Goal: Information Seeking & Learning: Learn about a topic

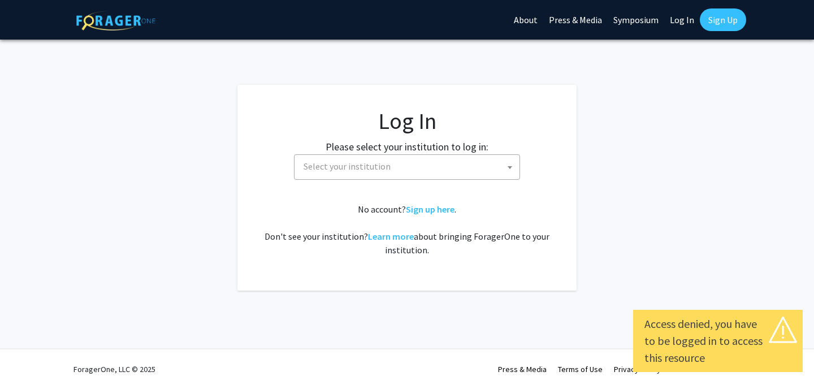
select select
click at [360, 188] on fg-card-body "Log In Please select your institution to log in: Baylor University Brandeis Uni…" at bounding box center [407, 187] width 294 height 161
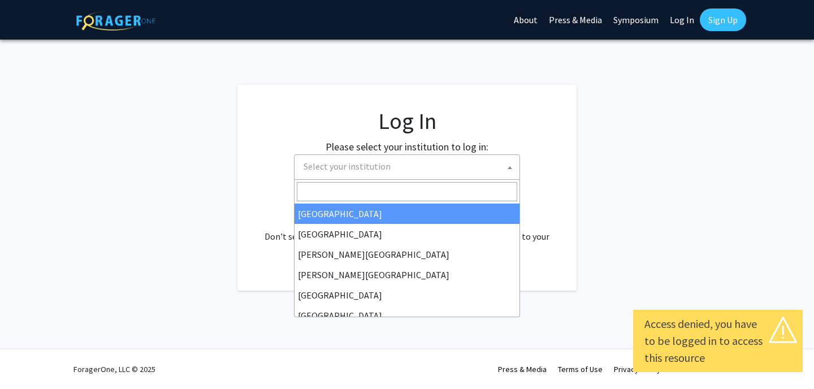
click at [365, 172] on span "Select your institution" at bounding box center [409, 166] width 221 height 23
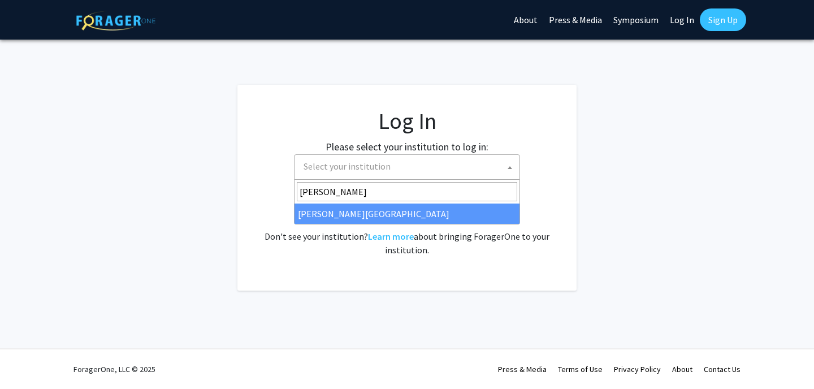
type input "thom"
select select "24"
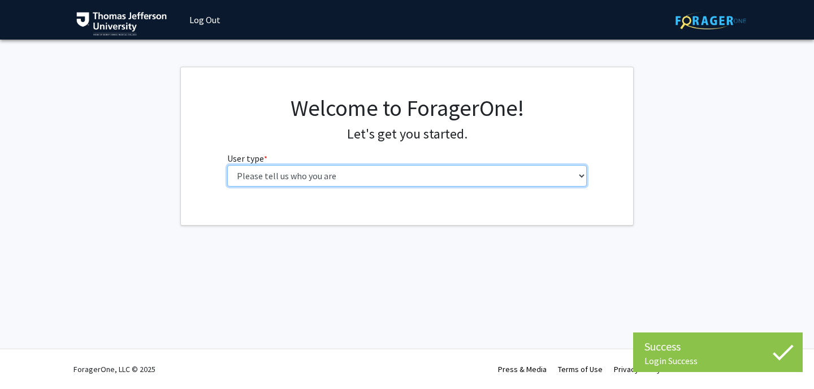
click at [342, 176] on select "Please tell us who you are Undergraduate Student Master's Student Doctoral Cand…" at bounding box center [407, 175] width 360 height 21
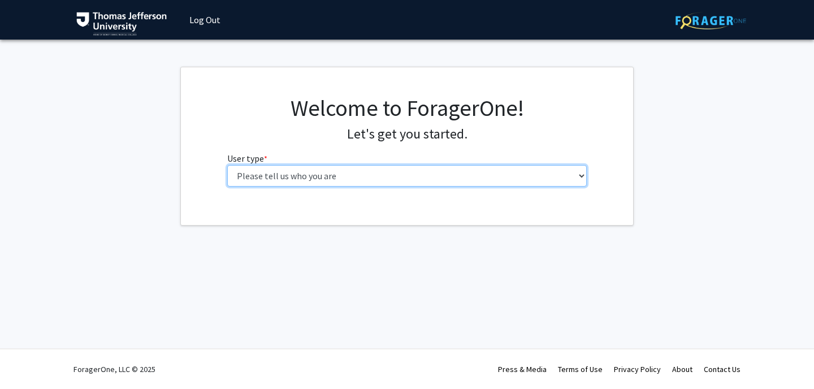
select select "3: doc"
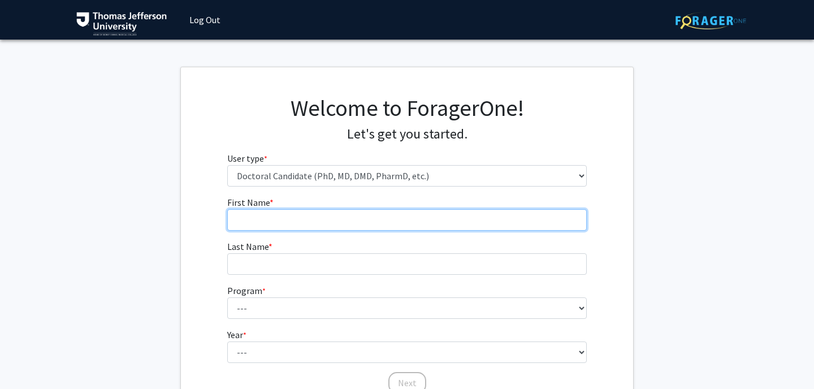
click at [344, 211] on input "First Name * required" at bounding box center [407, 219] width 360 height 21
type input "[PERSON_NAME]"
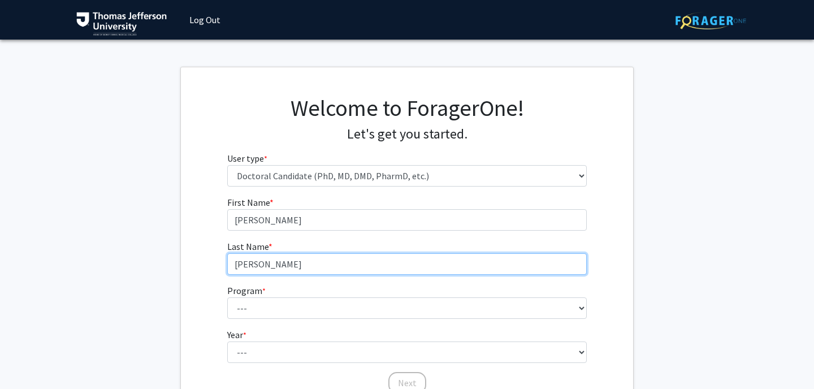
type input "[PERSON_NAME]"
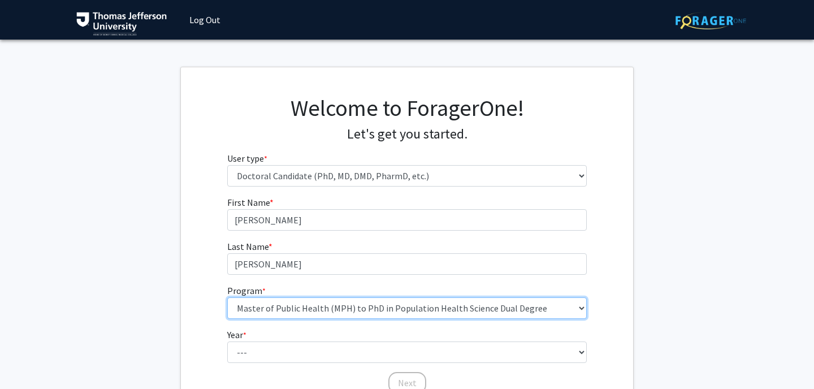
click at [273, 300] on select "--- Accelerated 3+3 BS in Health Sciences/Doctor of [MEDICAL_DATA] Accelerated …" at bounding box center [407, 307] width 360 height 21
select select "35: 815"
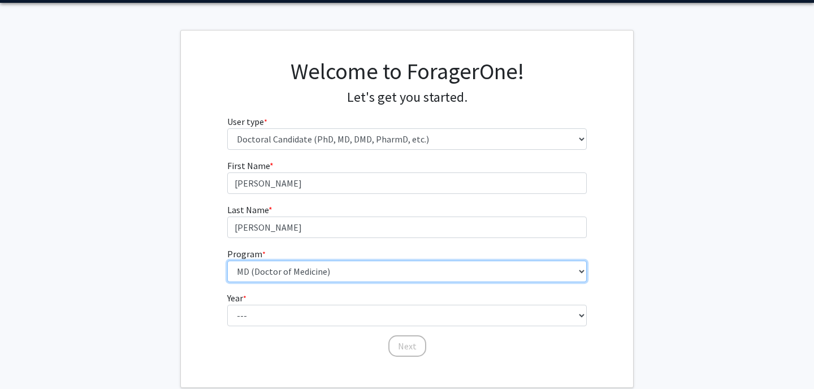
scroll to position [101, 0]
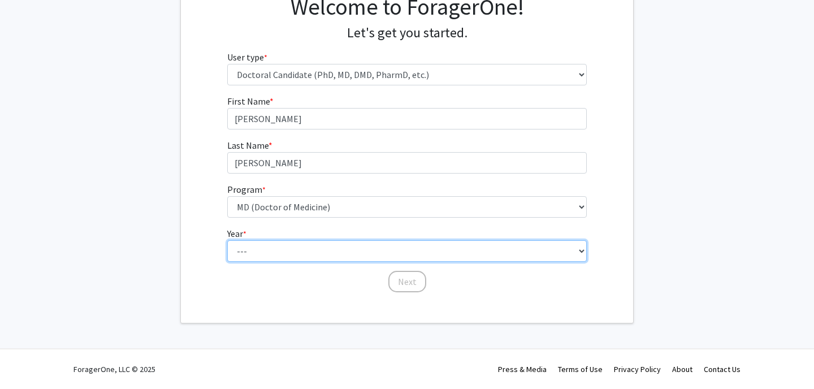
click at [268, 250] on select "--- First Year Second Year Third Year Fourth Year Fifth Year Sixth Year Seventh…" at bounding box center [407, 250] width 360 height 21
select select "1: first_year"
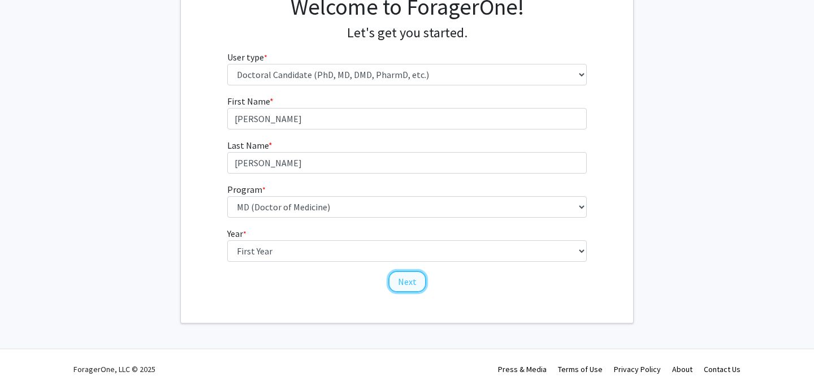
click at [415, 281] on button "Next" at bounding box center [407, 281] width 38 height 21
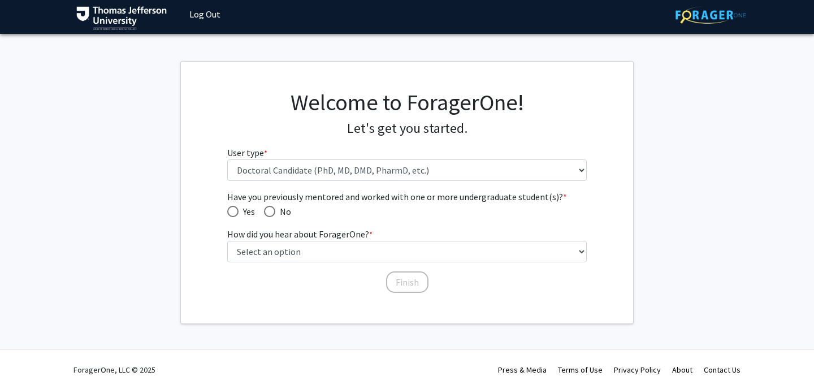
click at [275, 210] on span "Have you previously mentored and worked with one or more undergraduate student(…" at bounding box center [269, 211] width 11 height 11
click at [275, 210] on input "No" at bounding box center [269, 211] width 11 height 11
radio input "true"
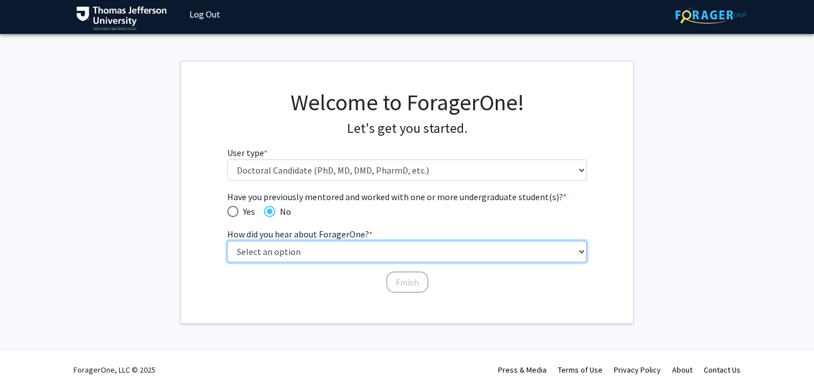
click at [274, 245] on select "Select an option Peer/student recommendation Faculty/staff recommendation Unive…" at bounding box center [407, 251] width 360 height 21
select select "3: university_website"
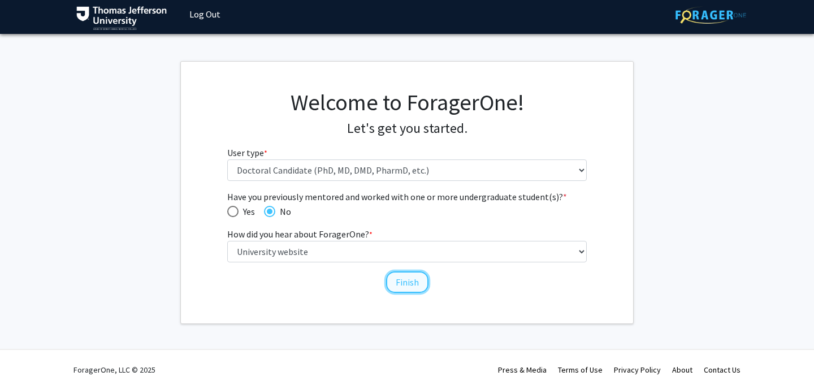
click at [404, 282] on button "Finish" at bounding box center [407, 281] width 42 height 21
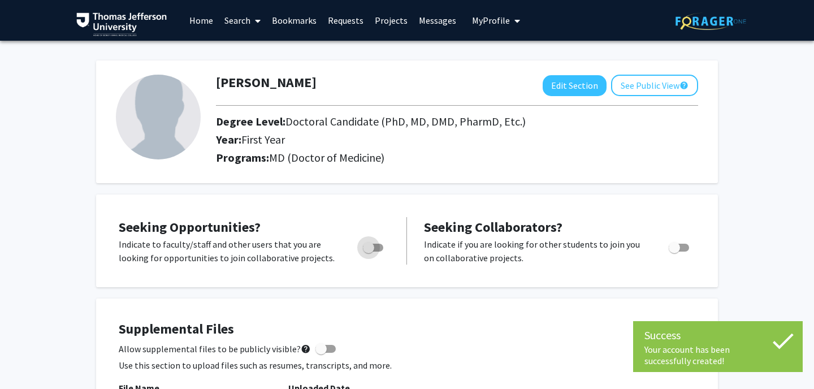
click at [378, 253] on label "Toggle" at bounding box center [371, 248] width 25 height 14
click at [369, 252] on input "Are you actively seeking opportunities?" at bounding box center [368, 252] width 1 height 1
checkbox input "true"
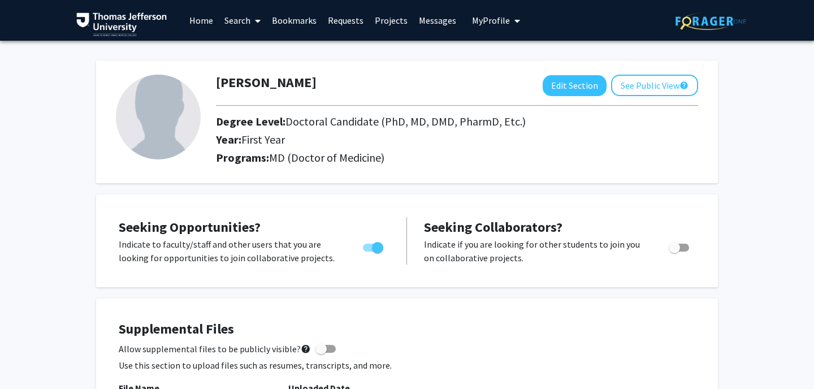
click at [240, 20] on link "Search" at bounding box center [243, 21] width 48 height 40
click at [242, 49] on span "Faculty/Staff" at bounding box center [260, 52] width 83 height 23
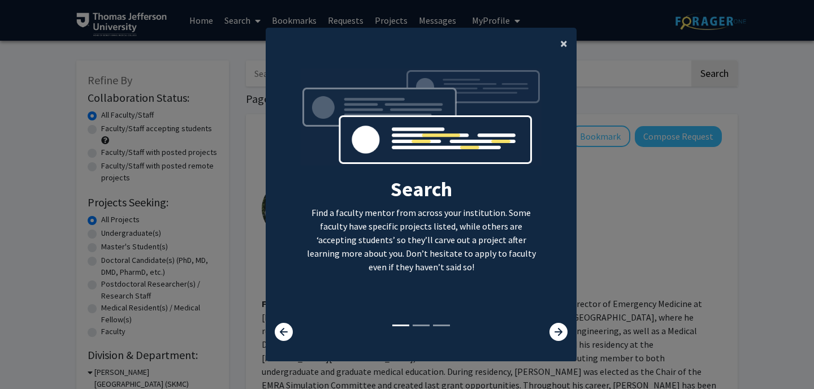
click at [560, 45] on button "×" at bounding box center [563, 44] width 25 height 32
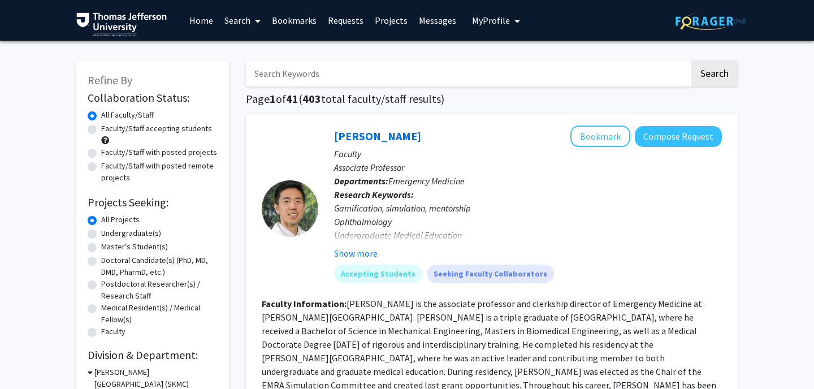
click at [139, 258] on label "Doctoral Candidate(s) (PhD, MD, DMD, PharmD, etc.)" at bounding box center [159, 266] width 116 height 24
click at [109, 258] on input "Doctoral Candidate(s) (PhD, MD, DMD, PharmD, etc.)" at bounding box center [104, 257] width 7 height 7
radio input "true"
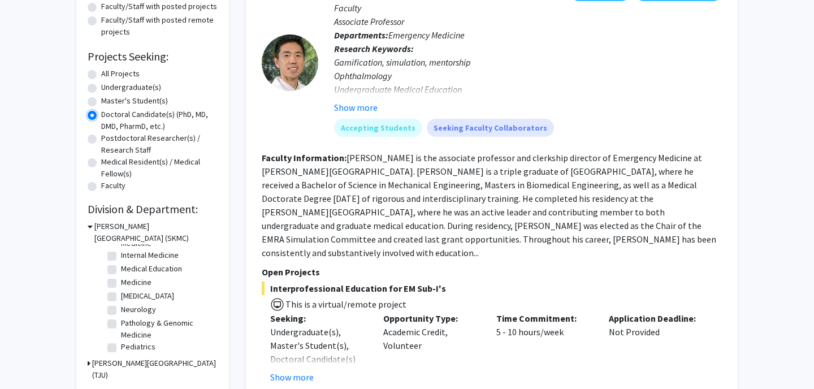
scroll to position [148, 0]
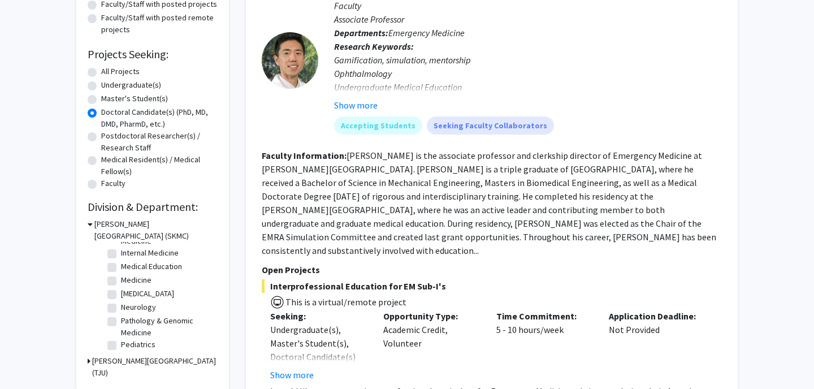
click at [121, 308] on label "Neurology" at bounding box center [138, 307] width 35 height 12
click at [121, 308] on input "Neurology" at bounding box center [124, 304] width 7 height 7
checkbox input "true"
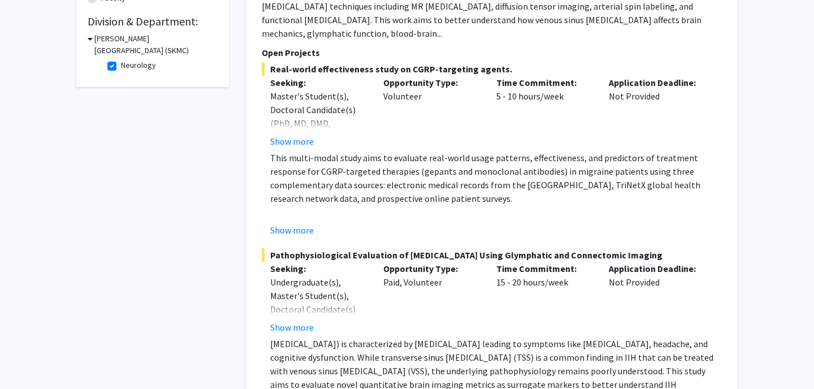
scroll to position [149, 0]
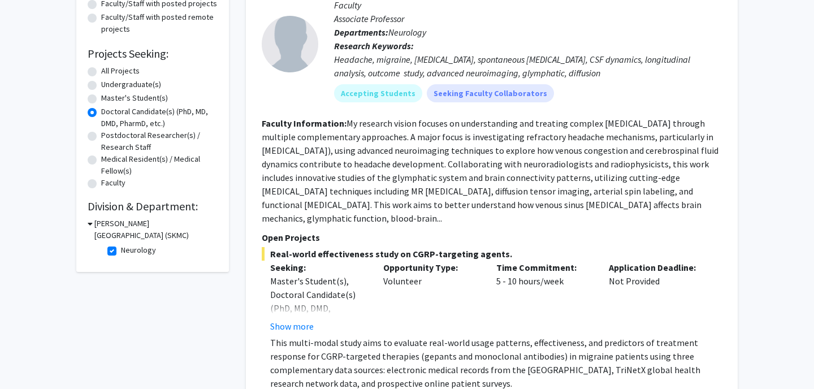
click at [121, 253] on label "Neurology" at bounding box center [138, 250] width 35 height 12
click at [121, 252] on input "Neurology" at bounding box center [124, 247] width 7 height 7
checkbox input "false"
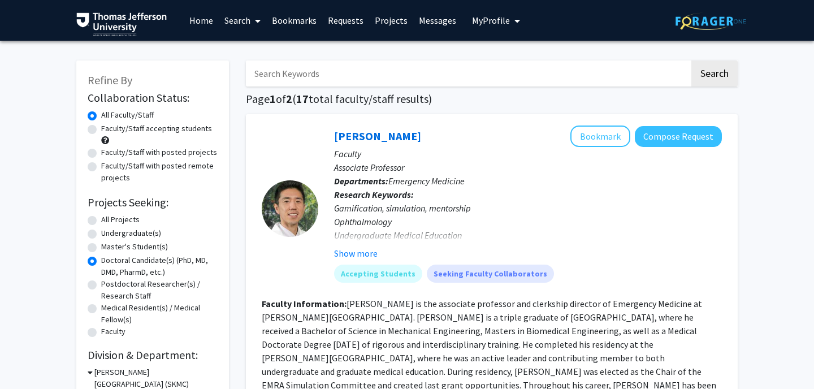
click at [101, 221] on label "All Projects" at bounding box center [120, 220] width 38 height 12
click at [101, 221] on input "All Projects" at bounding box center [104, 217] width 7 height 7
radio input "true"
click at [101, 232] on label "Undergraduate(s)" at bounding box center [131, 233] width 60 height 12
click at [101, 232] on input "Undergraduate(s)" at bounding box center [104, 230] width 7 height 7
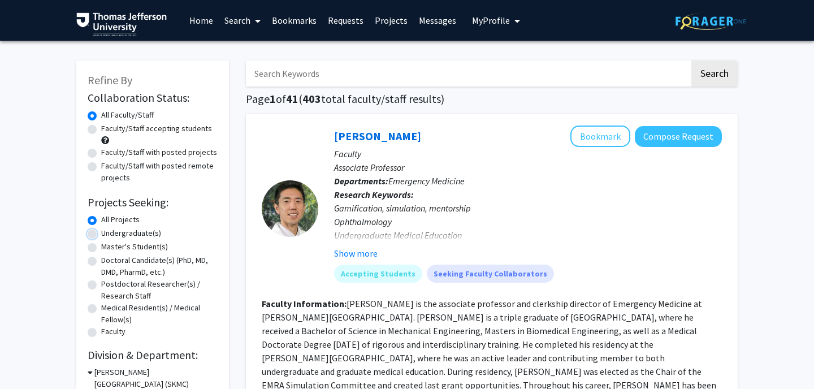
radio input "true"
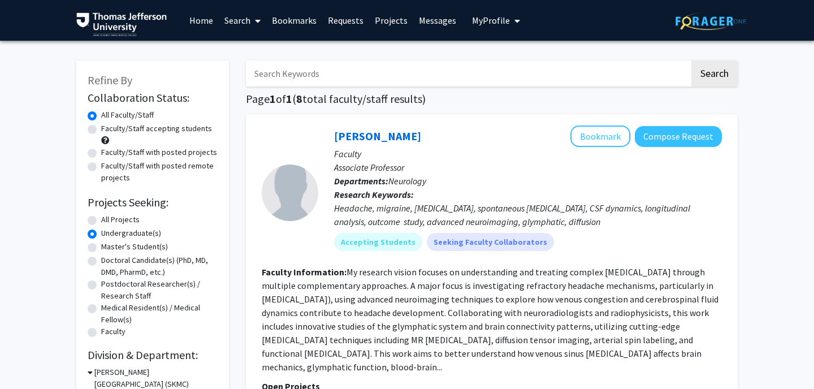
click at [101, 248] on label "Master's Student(s)" at bounding box center [134, 247] width 67 height 12
click at [101, 248] on input "Master's Student(s)" at bounding box center [104, 244] width 7 height 7
radio input "true"
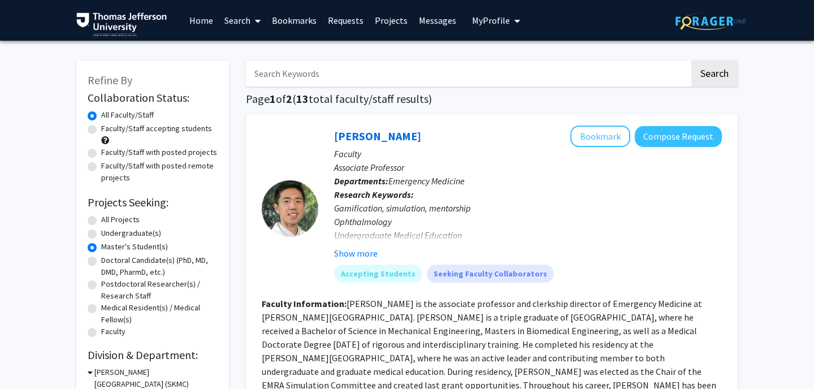
click at [101, 262] on label "Doctoral Candidate(s) (PhD, MD, DMD, PharmD, etc.)" at bounding box center [159, 266] width 116 height 24
click at [101, 262] on input "Doctoral Candidate(s) (PhD, MD, DMD, PharmD, etc.)" at bounding box center [104, 257] width 7 height 7
radio input "true"
click at [101, 280] on label "Postdoctoral Researcher(s) / Research Staff" at bounding box center [159, 290] width 116 height 24
click at [101, 280] on input "Postdoctoral Researcher(s) / Research Staff" at bounding box center [104, 281] width 7 height 7
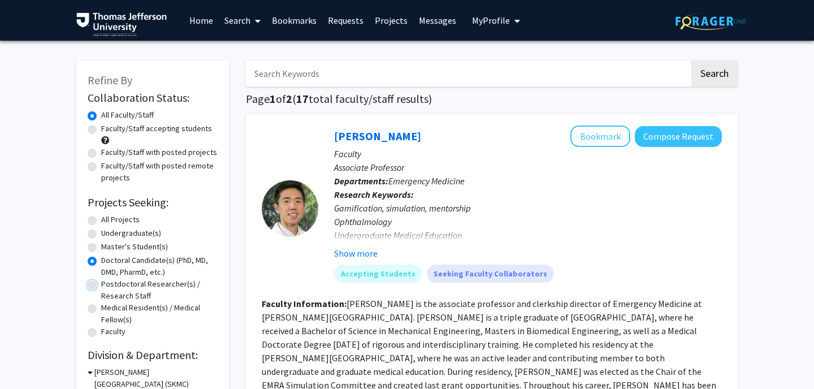
radio input "true"
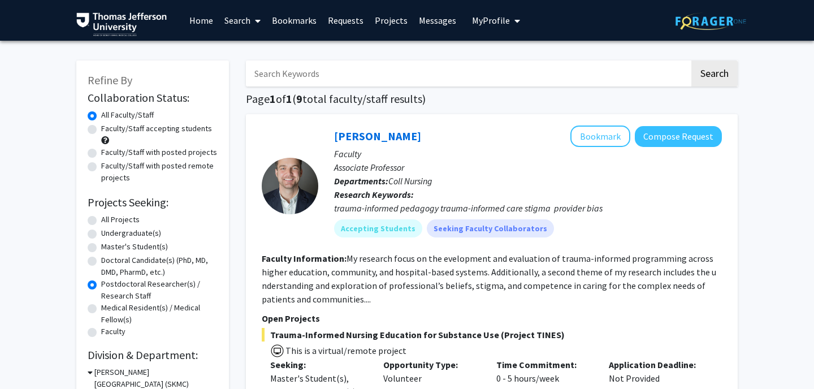
click at [101, 311] on label "Medical Resident(s) / Medical Fellow(s)" at bounding box center [159, 314] width 116 height 24
click at [101, 309] on input "Medical Resident(s) / Medical Fellow(s)" at bounding box center [104, 305] width 7 height 7
radio input "true"
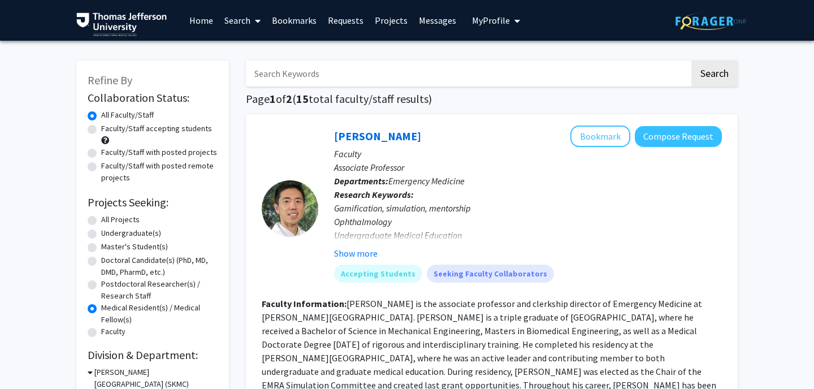
click at [101, 333] on label "Faculty" at bounding box center [113, 332] width 24 height 12
click at [101, 333] on input "Faculty" at bounding box center [104, 329] width 7 height 7
radio input "true"
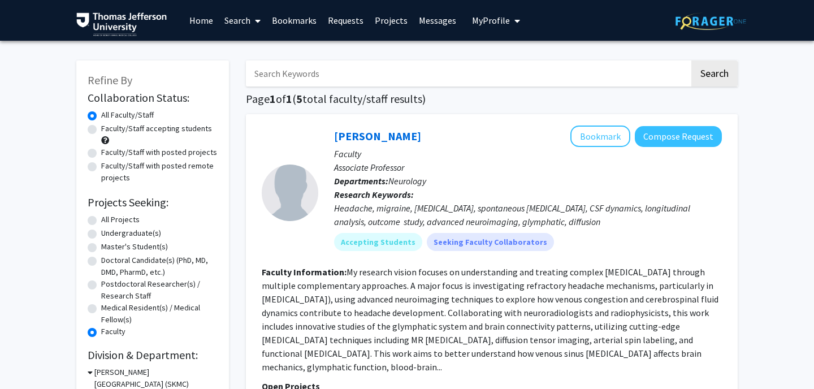
click at [101, 219] on label "All Projects" at bounding box center [120, 220] width 38 height 12
click at [101, 219] on input "All Projects" at bounding box center [104, 217] width 7 height 7
radio input "true"
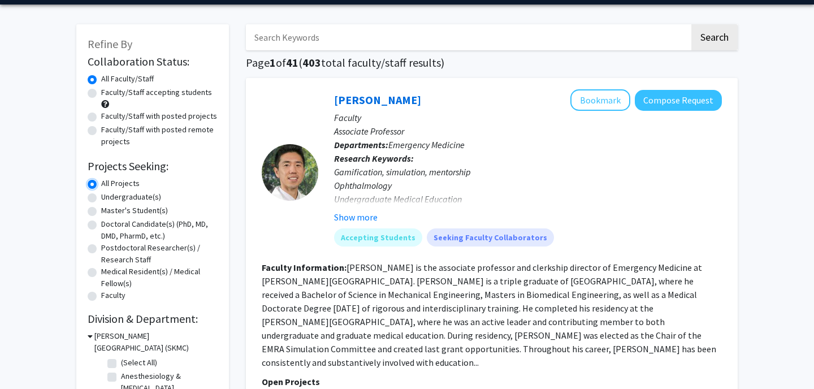
scroll to position [37, 0]
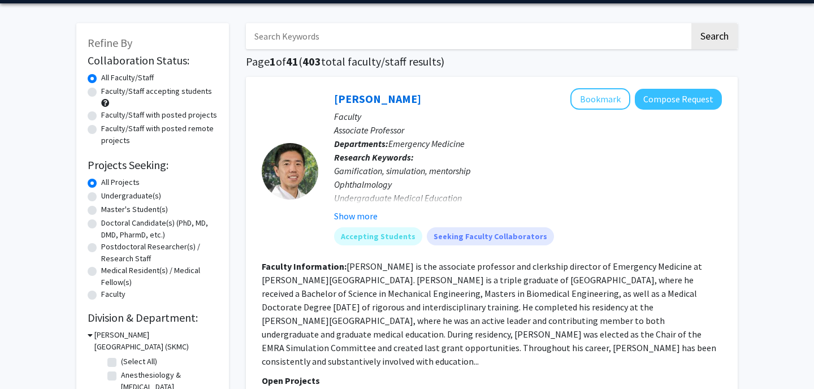
click at [292, 40] on input "Search Keywords" at bounding box center [468, 36] width 444 height 26
type input "[GEOGRAPHIC_DATA]"
click at [692, 23] on button "Search" at bounding box center [715, 36] width 46 height 26
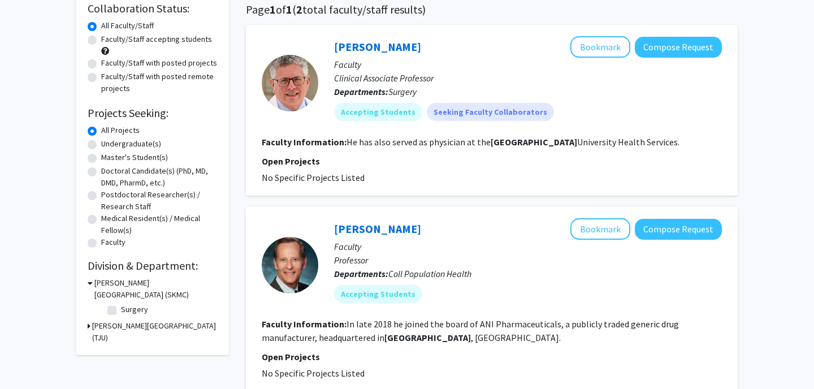
scroll to position [55, 0]
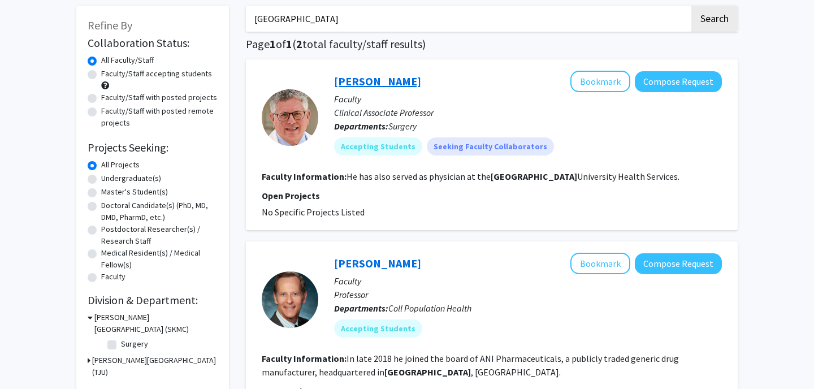
click at [382, 81] on link "[PERSON_NAME]" at bounding box center [377, 81] width 87 height 14
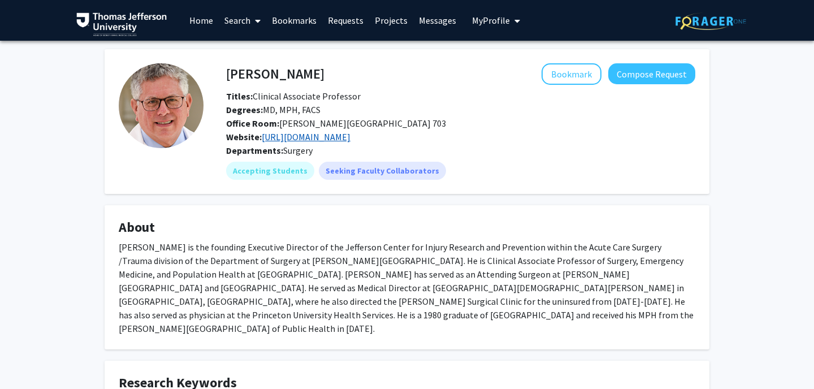
click at [351, 138] on link "[URL][DOMAIN_NAME]" at bounding box center [306, 136] width 89 height 11
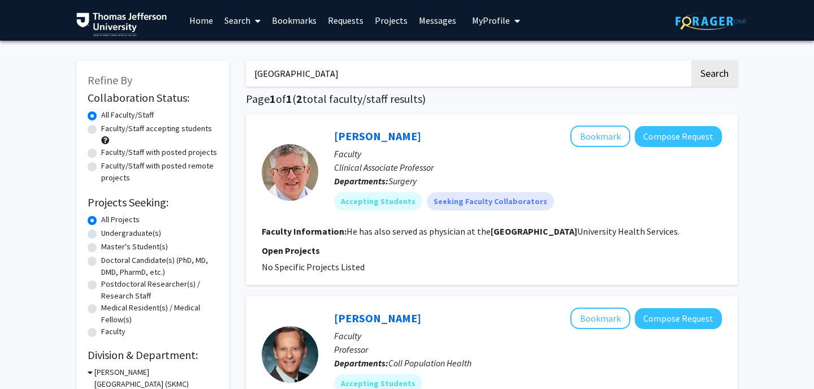
click at [300, 61] on input "[GEOGRAPHIC_DATA]" at bounding box center [468, 74] width 444 height 26
click at [715, 66] on button "Search" at bounding box center [715, 74] width 46 height 26
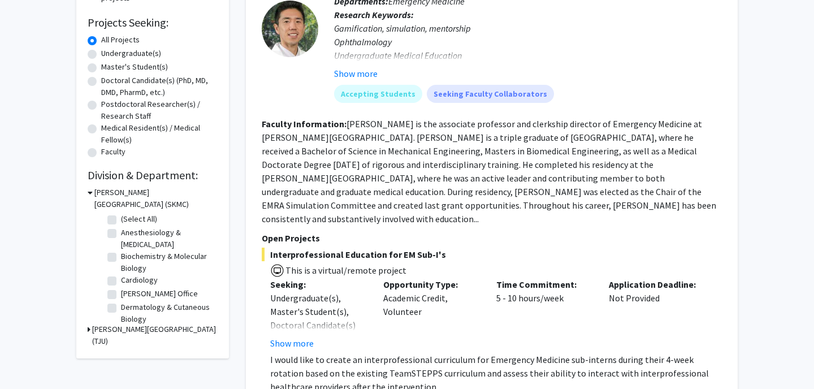
scroll to position [127, 0]
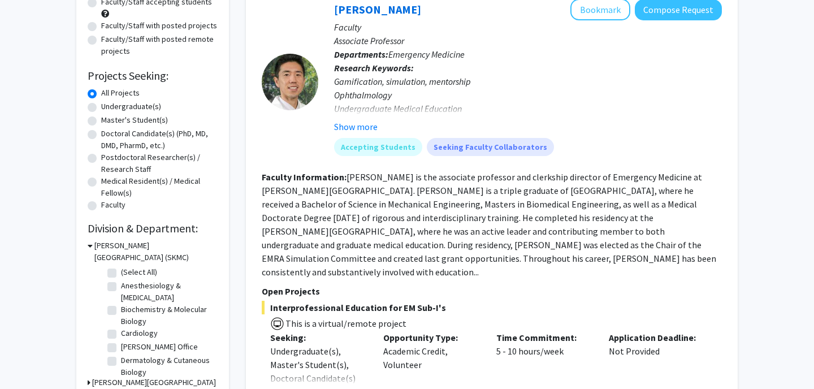
click at [121, 271] on label "(Select All)" at bounding box center [139, 272] width 36 height 12
click at [121, 271] on input "(Select All)" at bounding box center [124, 269] width 7 height 7
checkbox input "true"
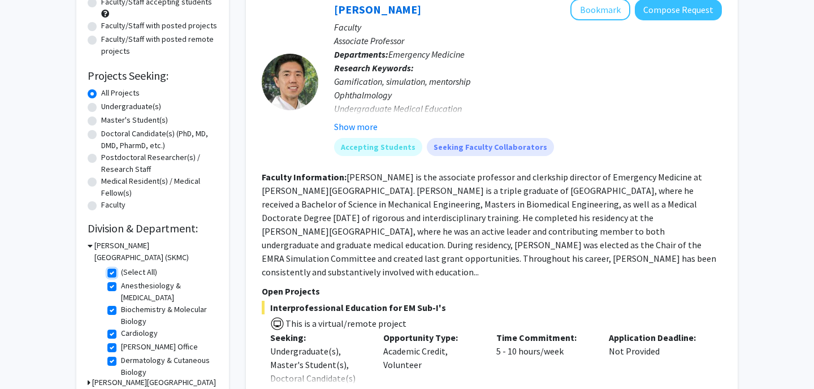
checkbox input "true"
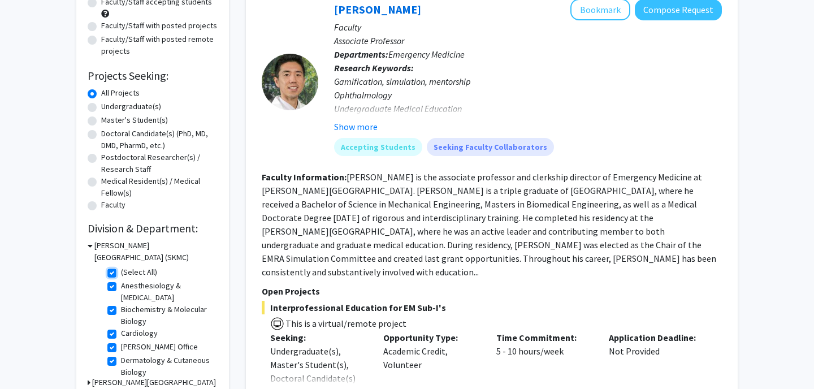
checkbox input "true"
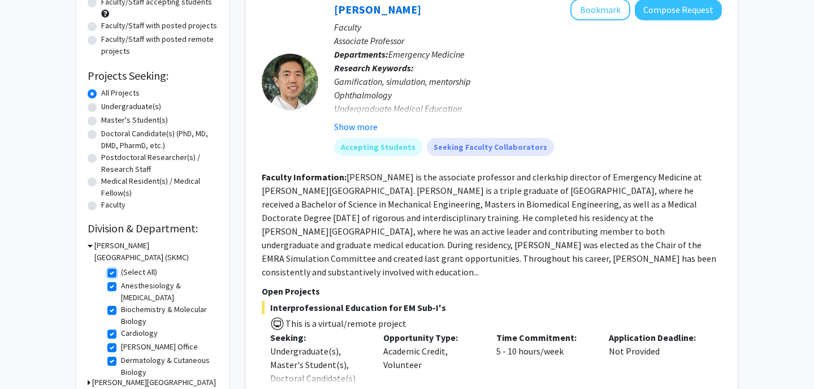
checkbox input "true"
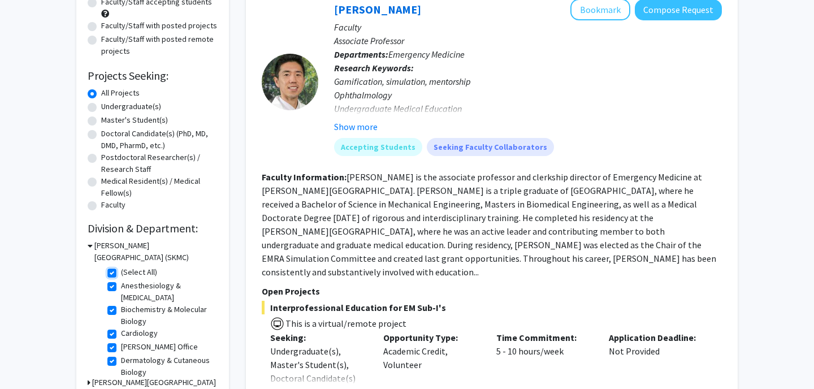
checkbox input "true"
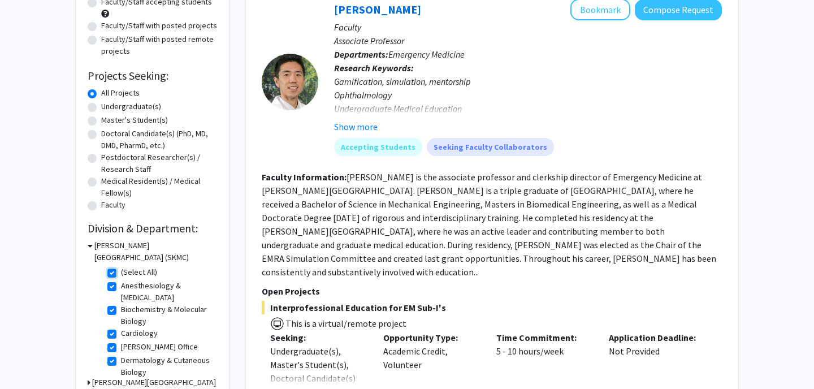
checkbox input "true"
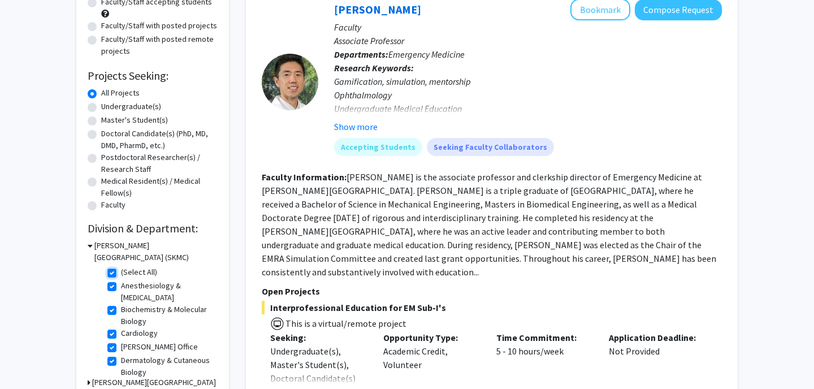
checkbox input "true"
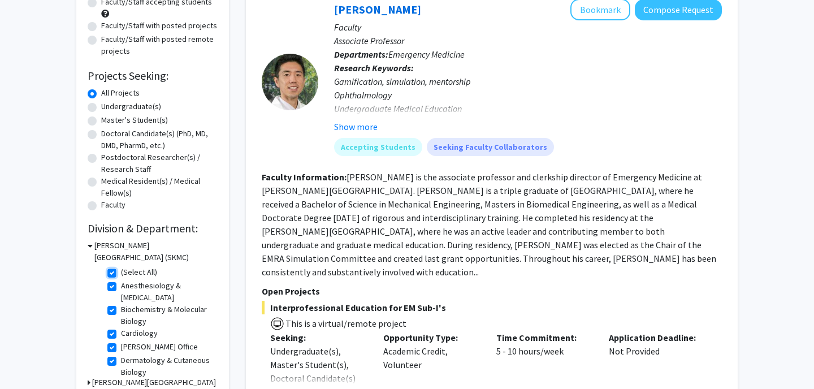
checkbox input "true"
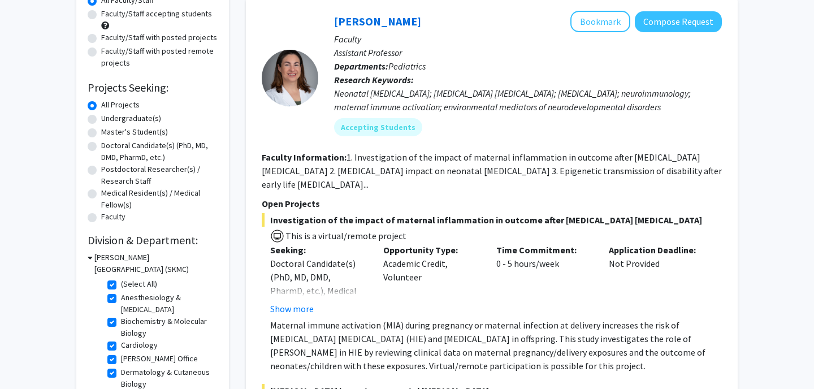
scroll to position [222, 0]
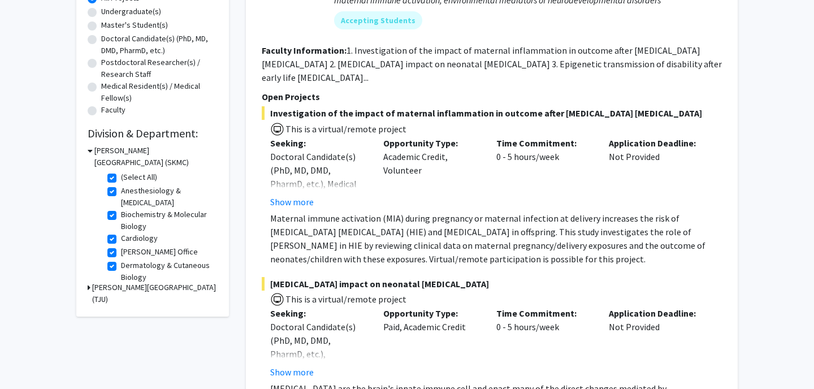
click at [95, 287] on h3 "[PERSON_NAME][GEOGRAPHIC_DATA] (TJU)" at bounding box center [155, 294] width 126 height 24
click at [121, 308] on label "Coll Population Health" at bounding box center [158, 314] width 74 height 12
click at [121, 308] on input "Coll Population Health" at bounding box center [124, 311] width 7 height 7
checkbox input "true"
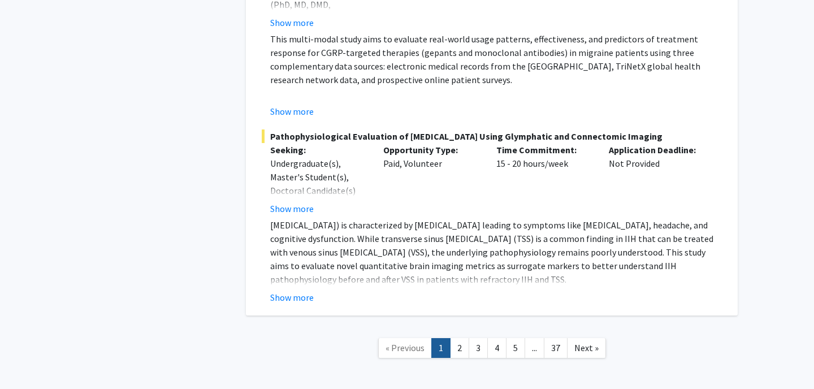
scroll to position [6260, 0]
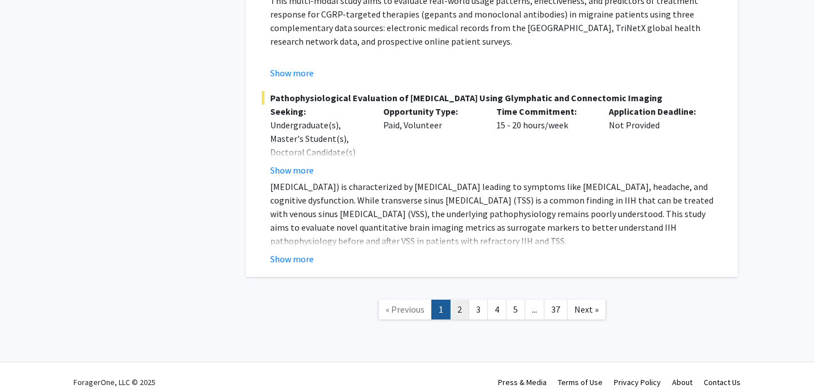
click at [454, 300] on link "2" at bounding box center [459, 310] width 19 height 20
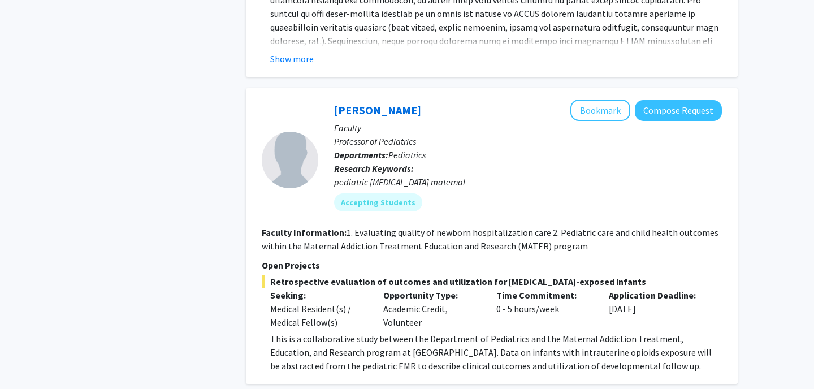
scroll to position [1289, 0]
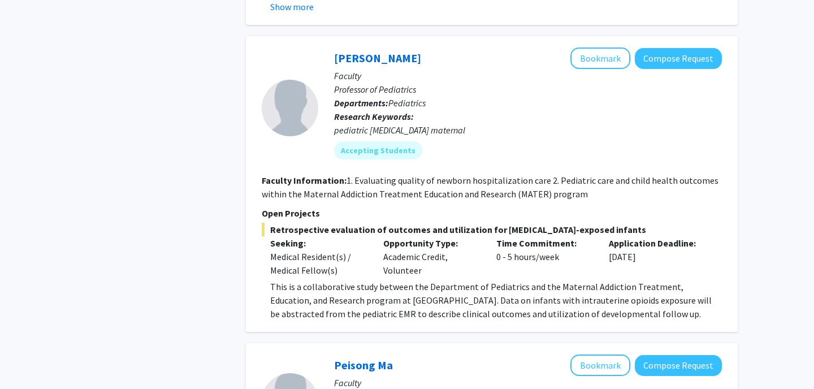
click at [500, 307] on p "This is a collaborative study between the Department of Pediatrics and the Mate…" at bounding box center [496, 300] width 452 height 41
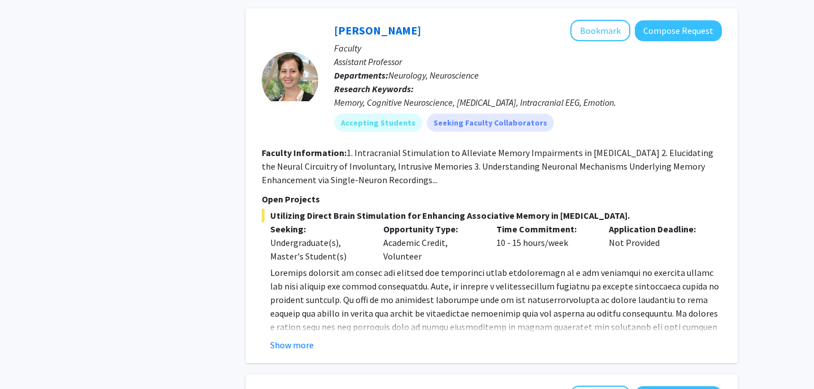
scroll to position [2352, 0]
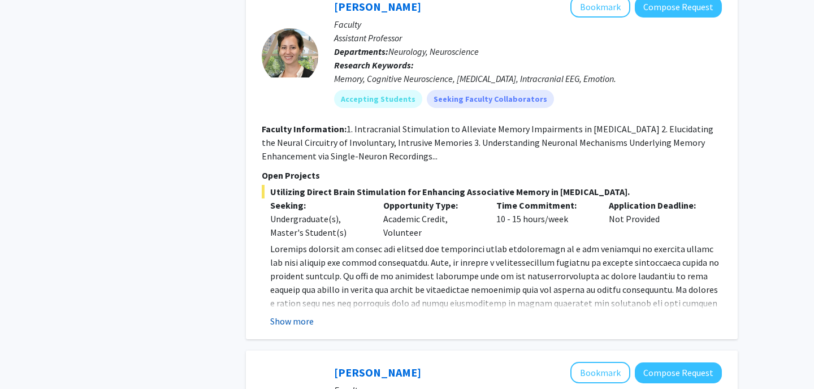
click at [300, 323] on button "Show more" at bounding box center [292, 321] width 44 height 14
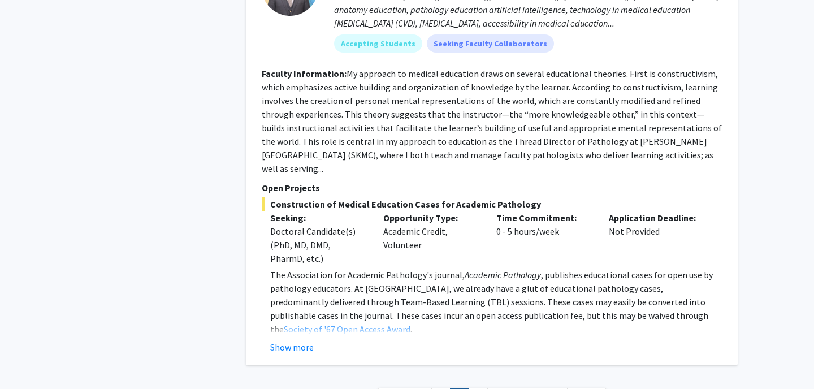
scroll to position [3588, 0]
click at [287, 340] on button "Show more" at bounding box center [292, 347] width 44 height 14
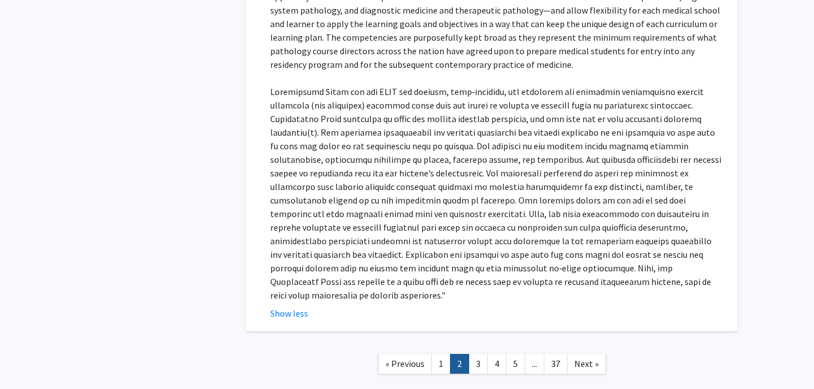
scroll to position [4110, 0]
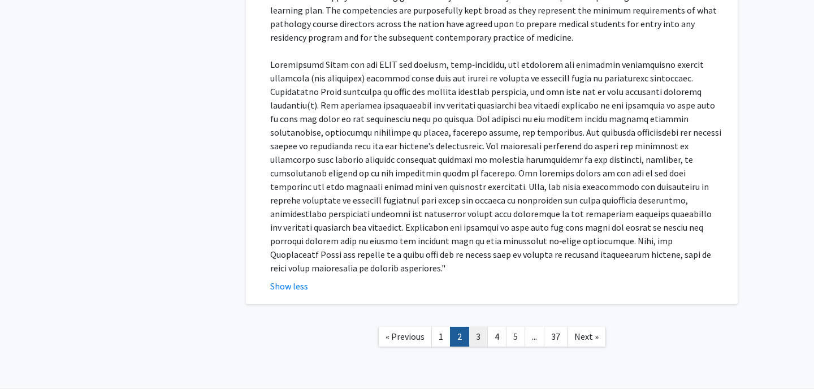
click at [481, 327] on link "3" at bounding box center [478, 337] width 19 height 20
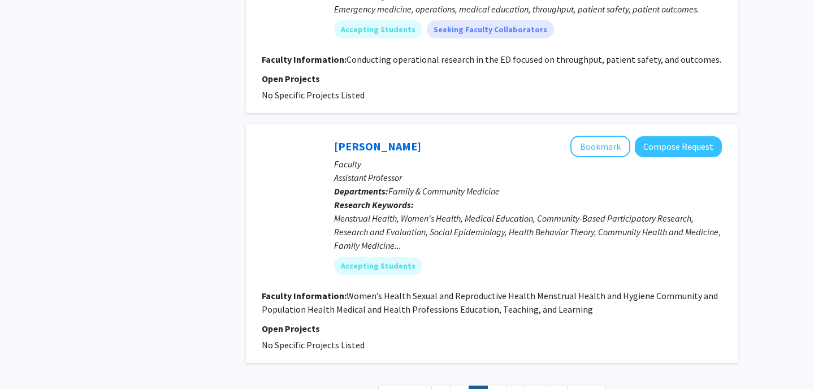
scroll to position [2540, 0]
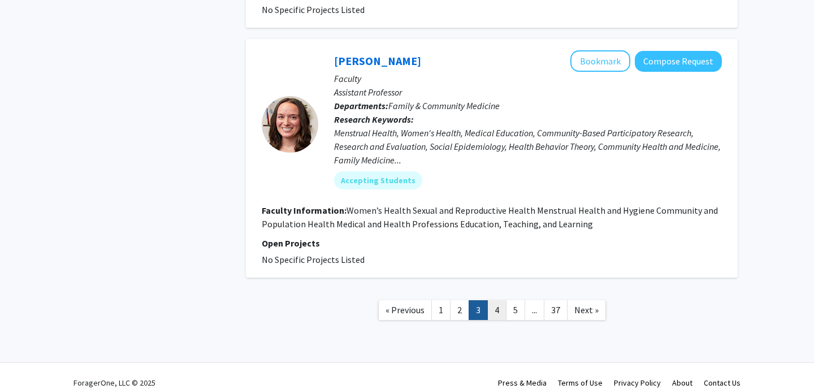
click at [501, 300] on link "4" at bounding box center [496, 310] width 19 height 20
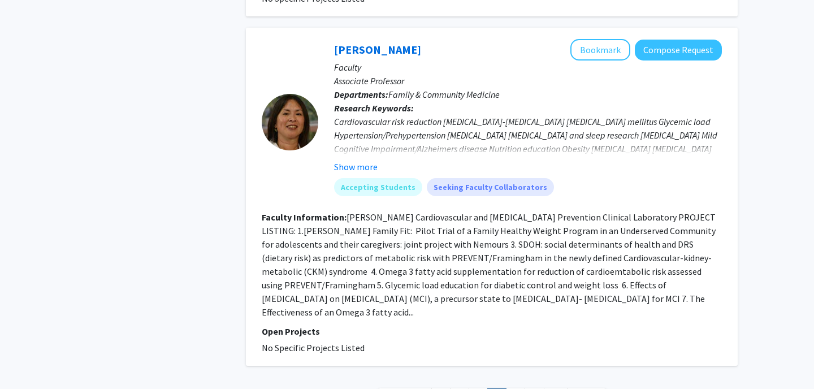
scroll to position [2449, 0]
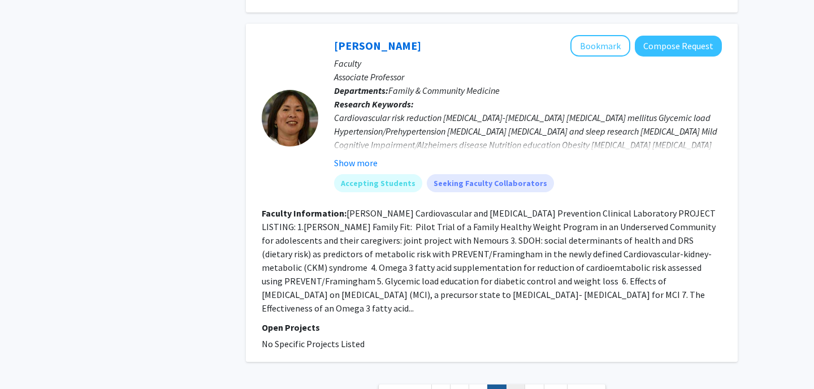
click at [513, 385] on link "5" at bounding box center [515, 395] width 19 height 20
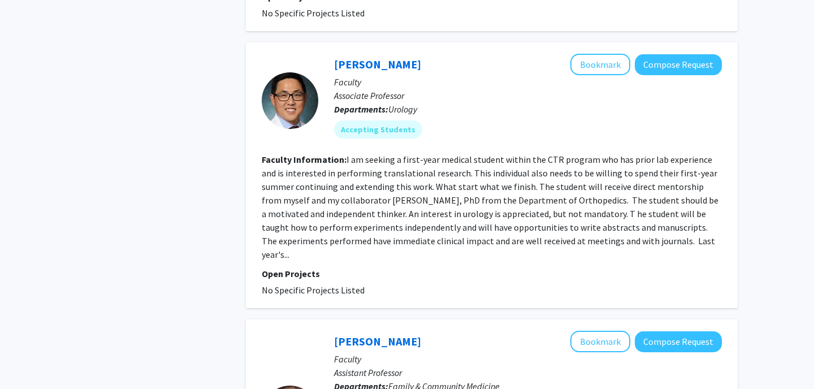
scroll to position [1932, 0]
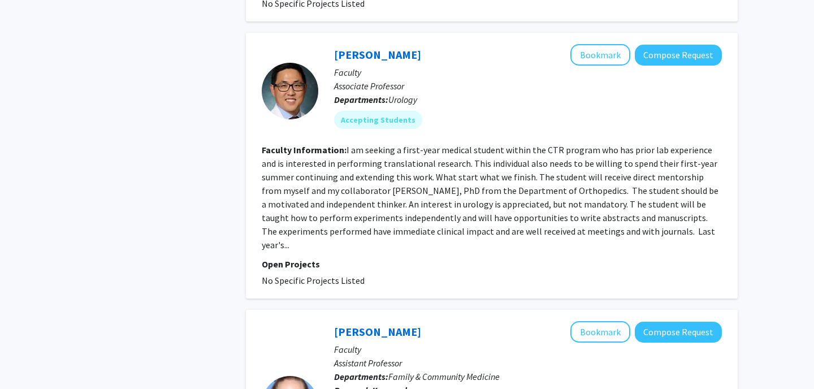
click at [569, 195] on fg-read-more "I am seeking a first-year medical student within the CTR program who has prior …" at bounding box center [490, 197] width 457 height 106
click at [588, 201] on fg-read-more "I am seeking a first-year medical student within the CTR program who has prior …" at bounding box center [490, 197] width 457 height 106
click at [624, 206] on fg-read-more "I am seeking a first-year medical student within the CTR program who has prior …" at bounding box center [490, 197] width 457 height 106
click at [300, 257] on p "Open Projects" at bounding box center [492, 264] width 460 height 14
click at [366, 48] on link "[PERSON_NAME]" at bounding box center [377, 55] width 87 height 14
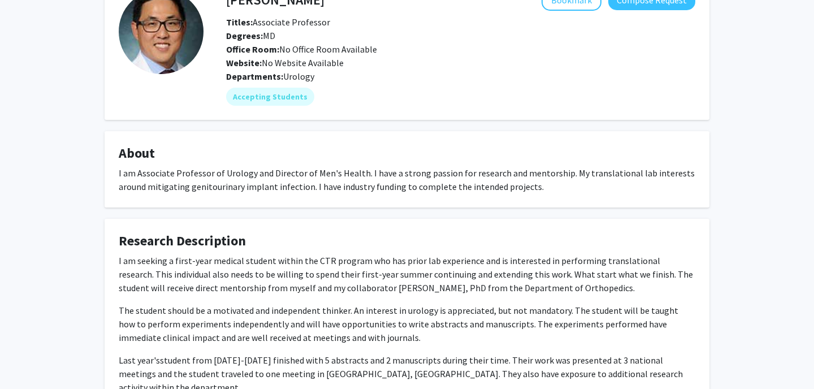
scroll to position [75, 0]
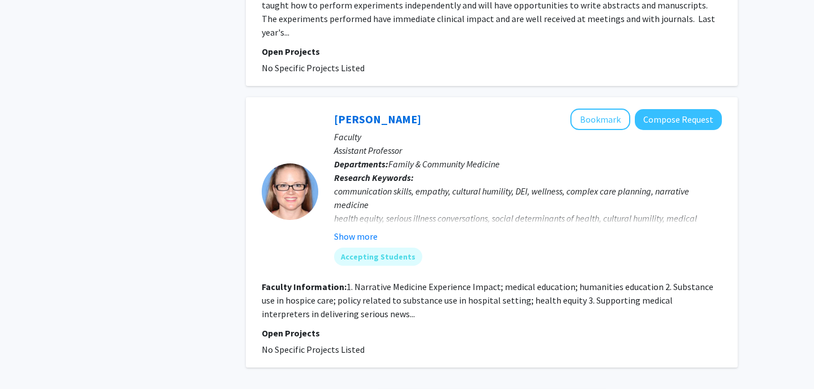
scroll to position [2207, 0]
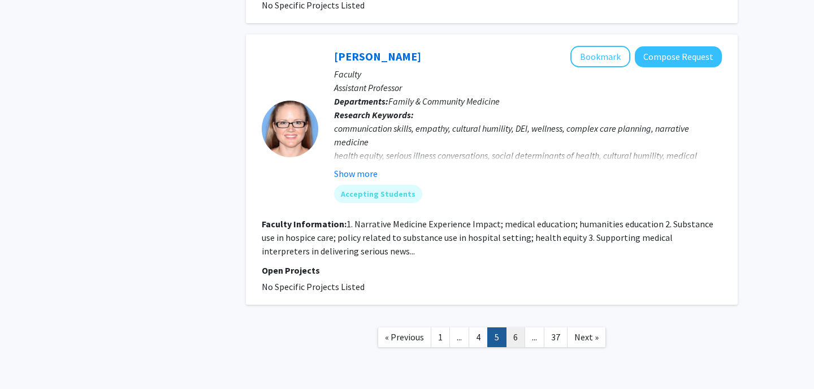
click at [519, 327] on link "6" at bounding box center [515, 337] width 19 height 20
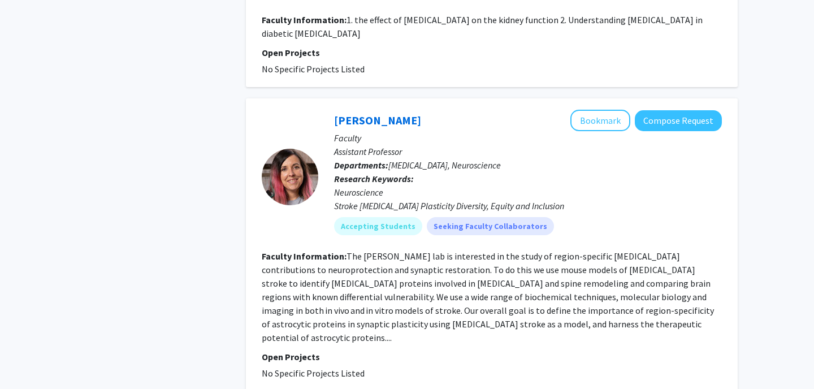
scroll to position [1426, 0]
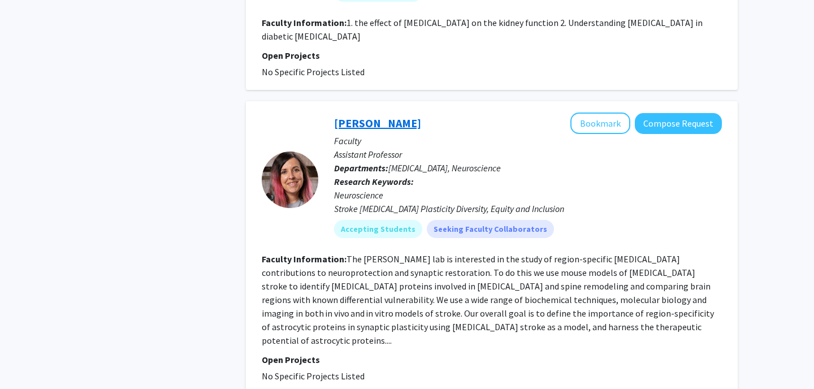
click at [399, 116] on link "[PERSON_NAME]" at bounding box center [377, 123] width 87 height 14
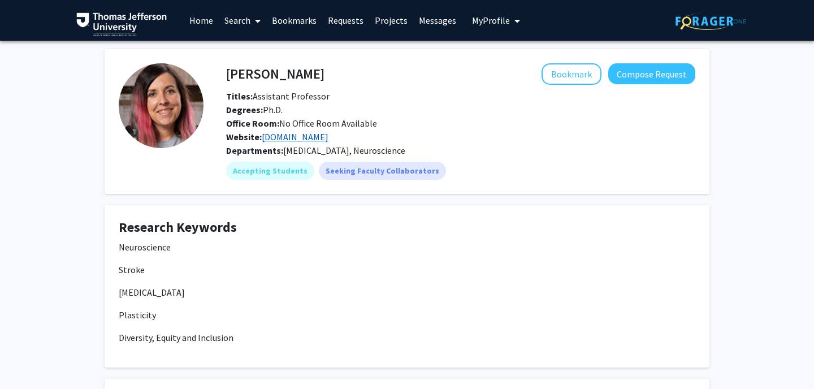
click at [329, 136] on link "[DOMAIN_NAME]" at bounding box center [295, 136] width 67 height 11
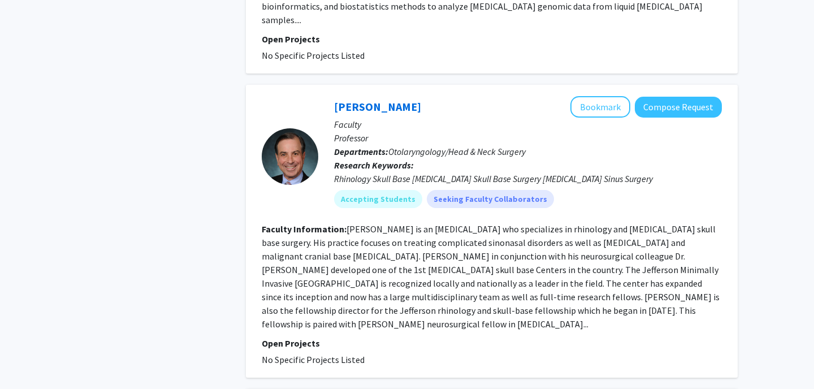
scroll to position [2506, 0]
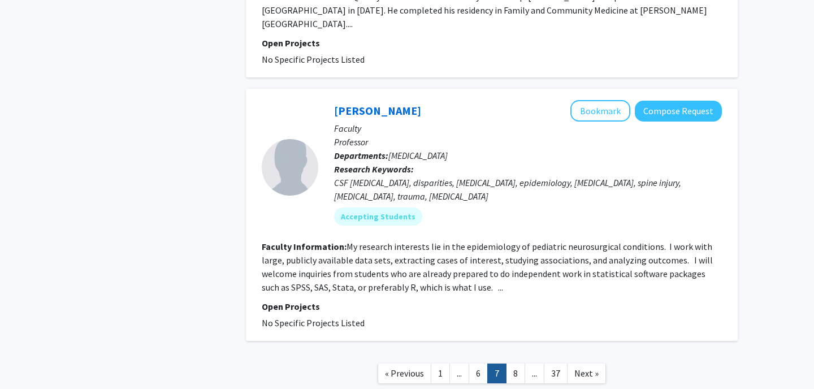
scroll to position [2474, 0]
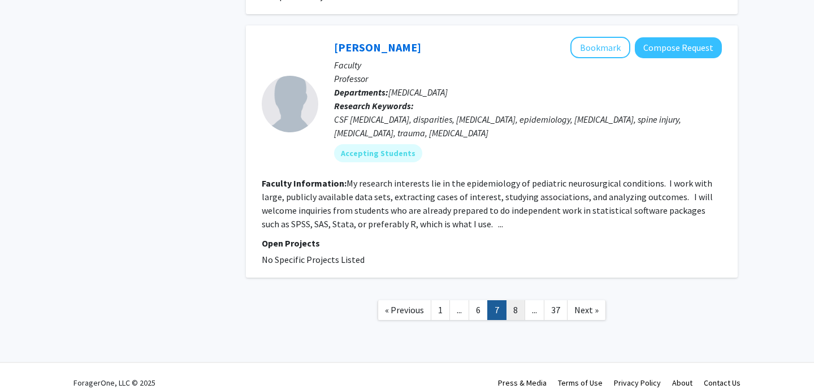
click at [515, 300] on link "8" at bounding box center [515, 310] width 19 height 20
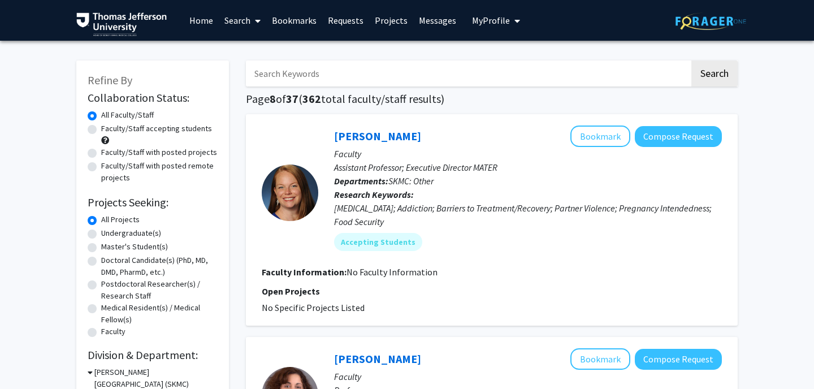
click at [346, 64] on input "Search Keywords" at bounding box center [468, 74] width 444 height 26
type input "music"
click at [692, 61] on button "Search" at bounding box center [715, 74] width 46 height 26
checkbox input "false"
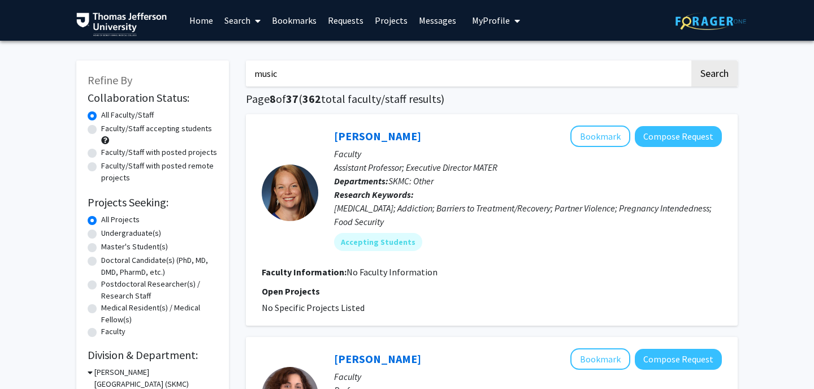
checkbox input "false"
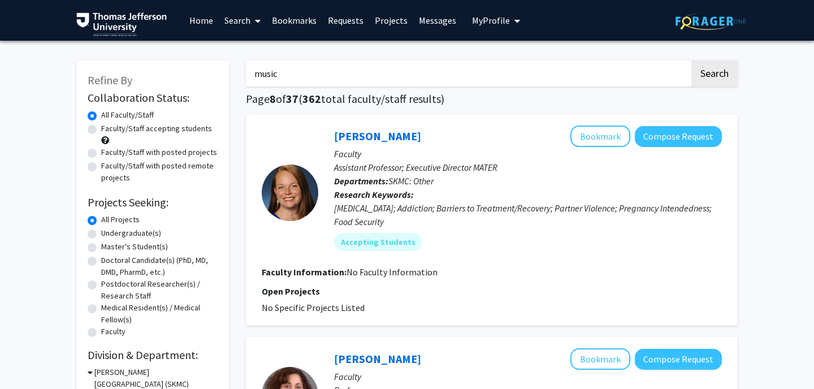
checkbox input "false"
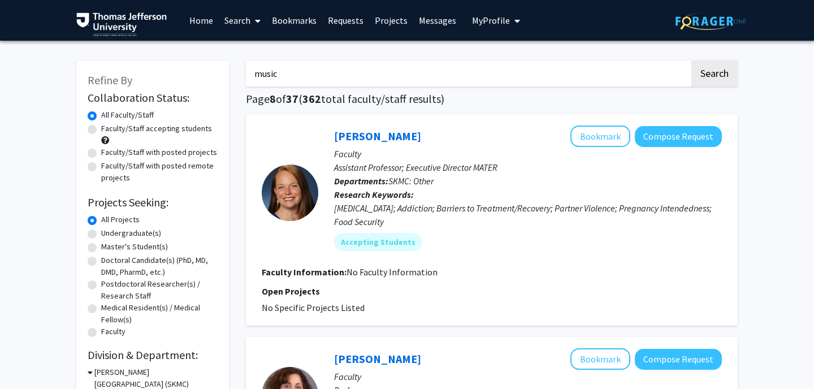
checkbox input "false"
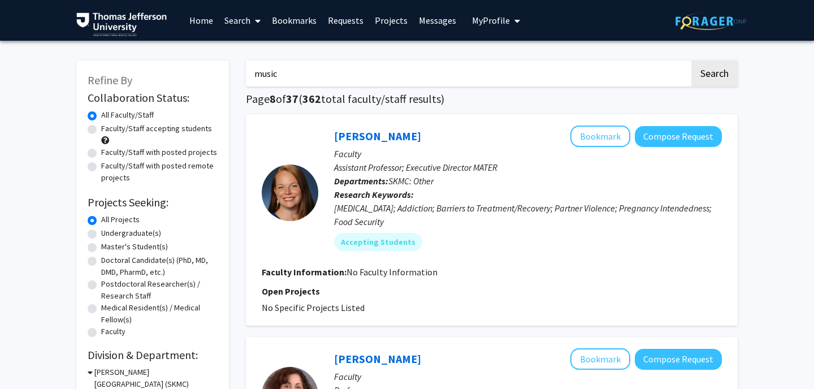
checkbox input "false"
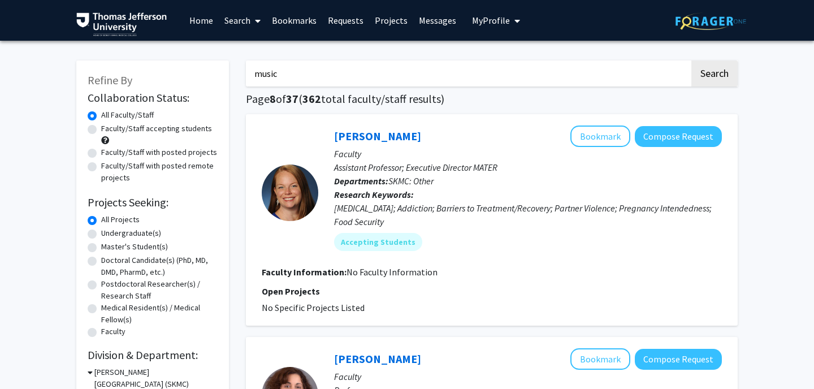
checkbox input "false"
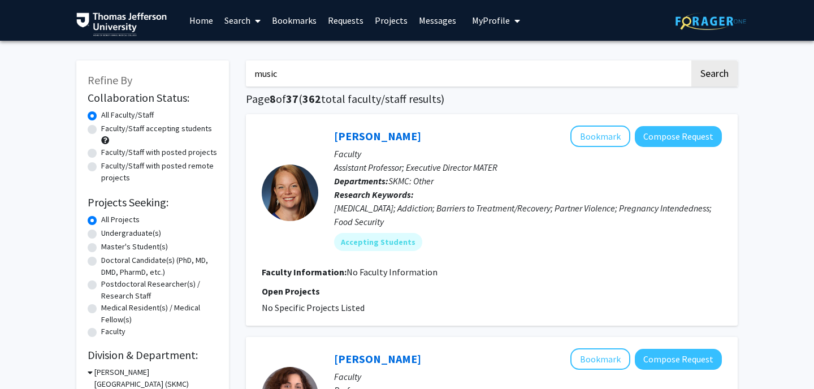
checkbox input "false"
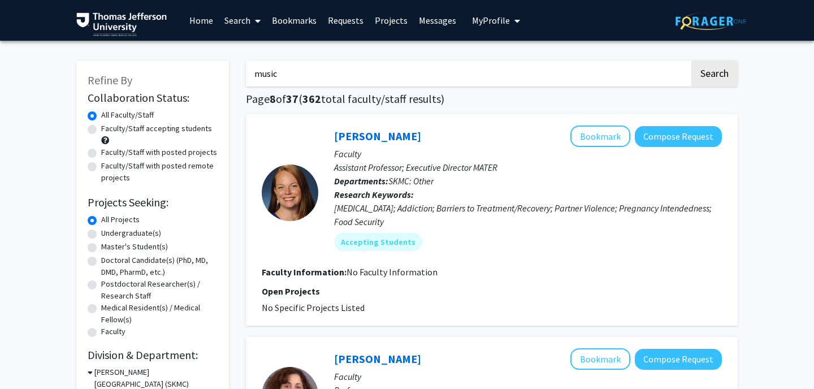
checkbox input "false"
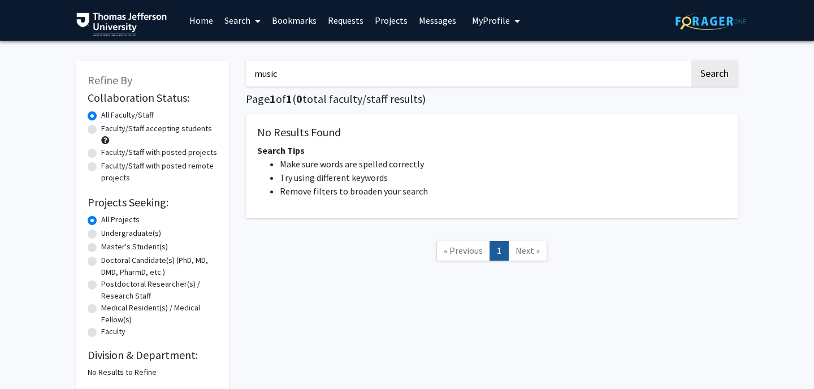
click at [316, 74] on input "music" at bounding box center [468, 74] width 444 height 26
click at [692, 61] on button "Search" at bounding box center [715, 74] width 46 height 26
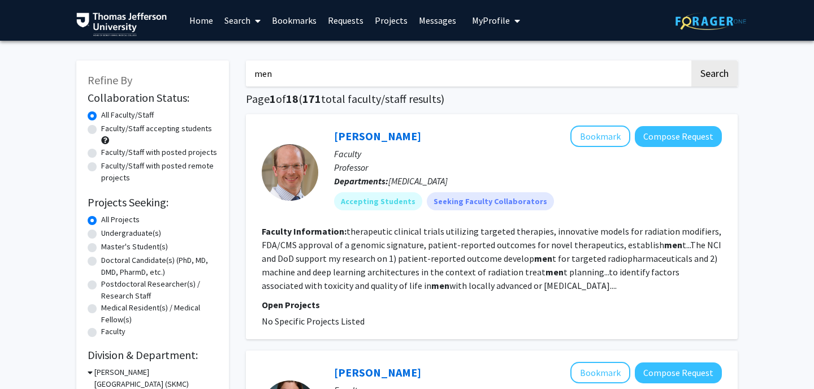
scroll to position [17, 0]
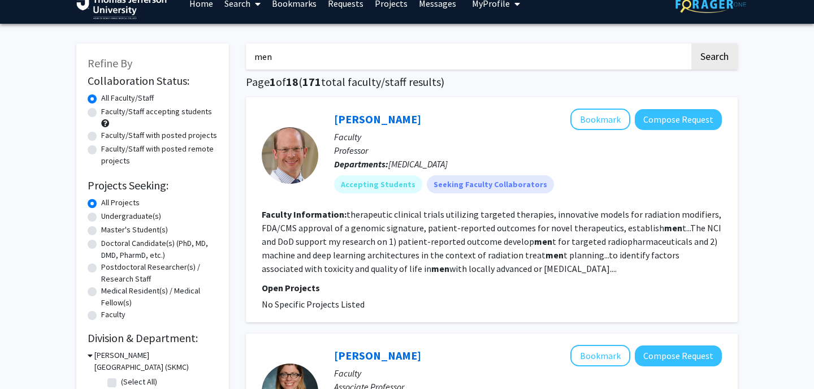
click at [322, 66] on input "men" at bounding box center [468, 57] width 444 height 26
click at [692, 44] on button "Search" at bounding box center [715, 57] width 46 height 26
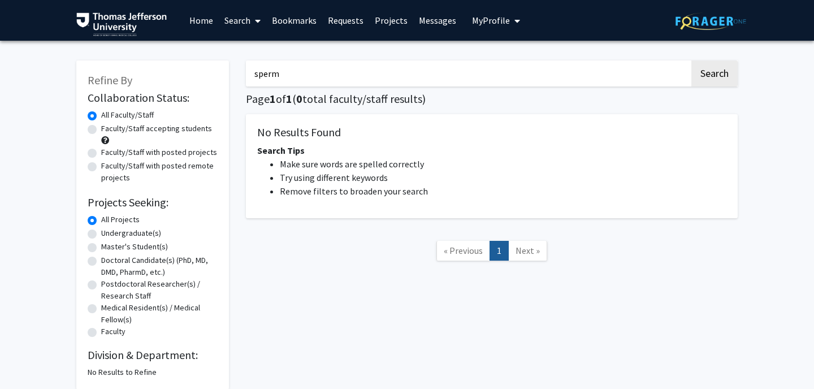
click at [265, 74] on input "sperm" at bounding box center [468, 74] width 444 height 26
type input "[MEDICAL_DATA]"
click at [692, 61] on button "Search" at bounding box center [715, 74] width 46 height 26
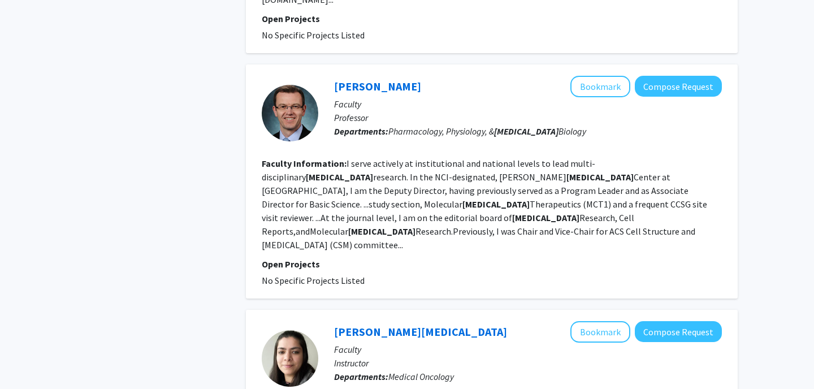
scroll to position [2326, 0]
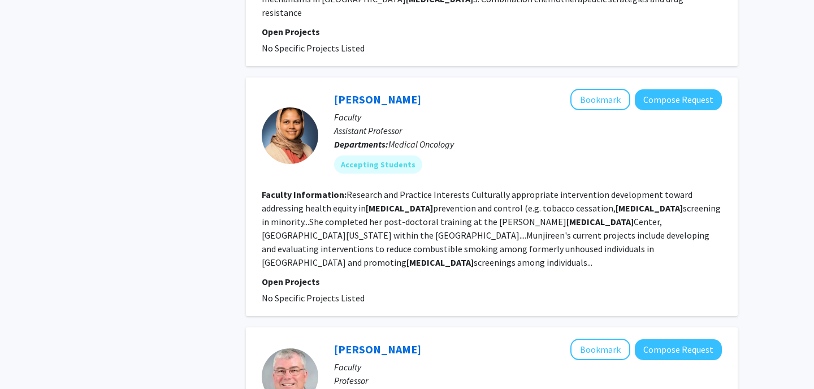
scroll to position [2080, 0]
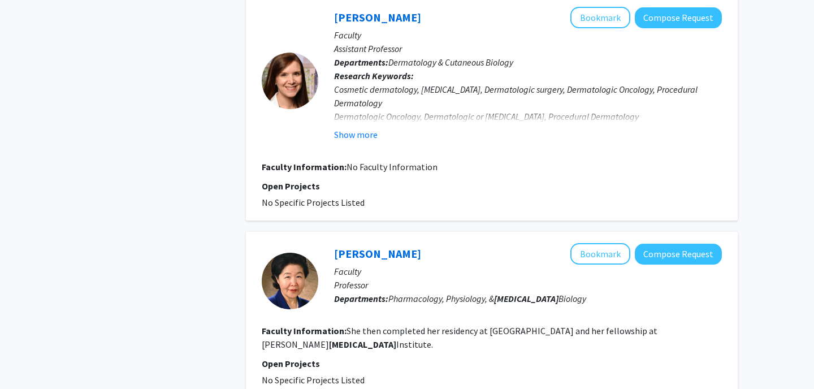
scroll to position [1927, 0]
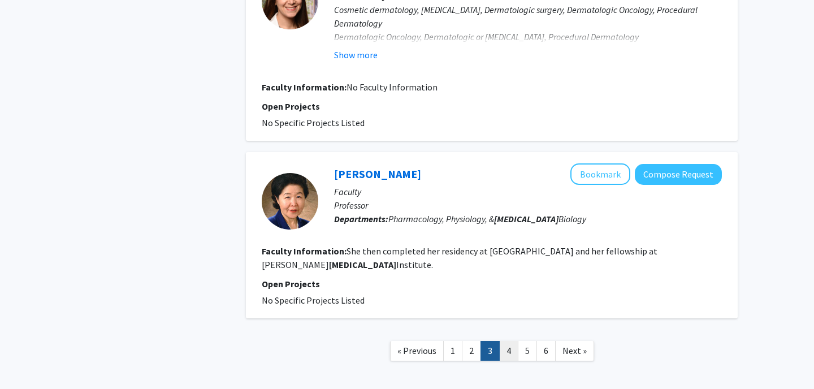
click at [502, 341] on link "4" at bounding box center [508, 351] width 19 height 20
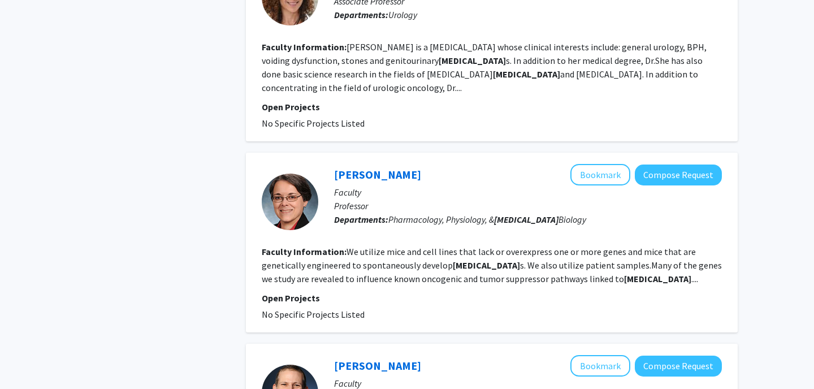
scroll to position [1398, 0]
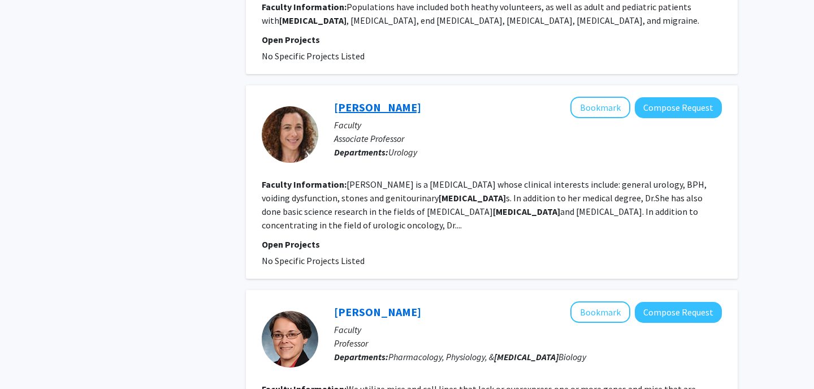
click at [381, 100] on link "[PERSON_NAME]" at bounding box center [377, 107] width 87 height 14
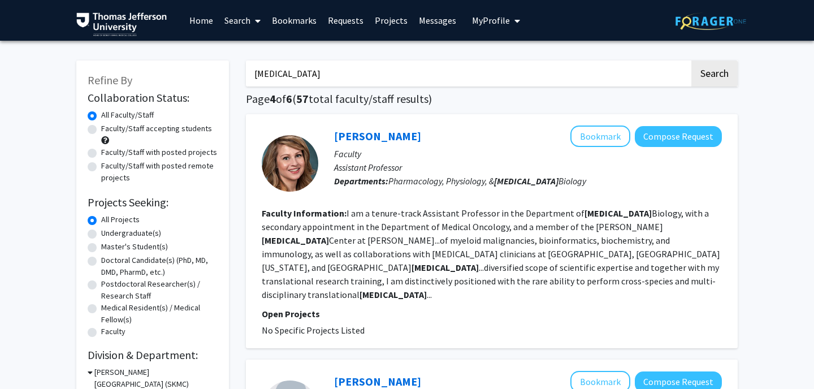
click at [291, 81] on input "[MEDICAL_DATA]" at bounding box center [468, 74] width 444 height 26
type input "urology"
click at [692, 61] on button "Search" at bounding box center [715, 74] width 46 height 26
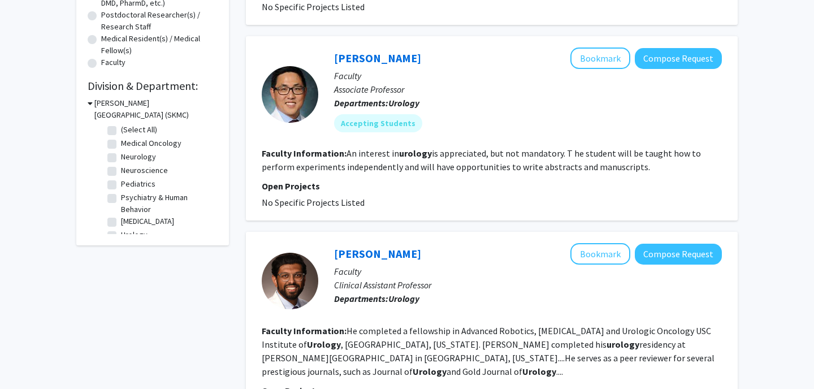
scroll to position [356, 0]
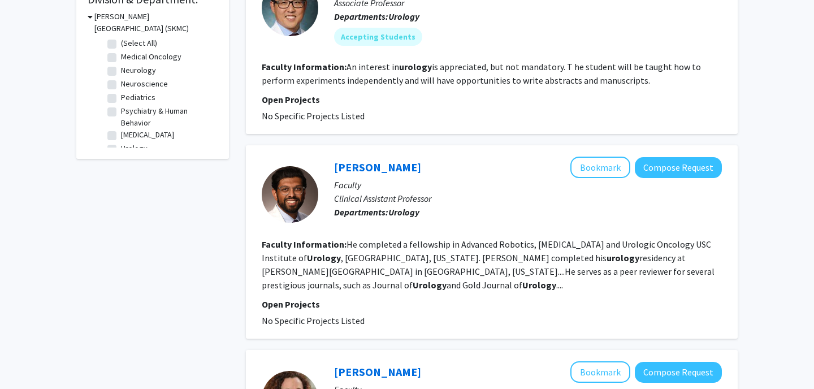
click at [441, 192] on p "Clinical Assistant Professor" at bounding box center [528, 199] width 388 height 14
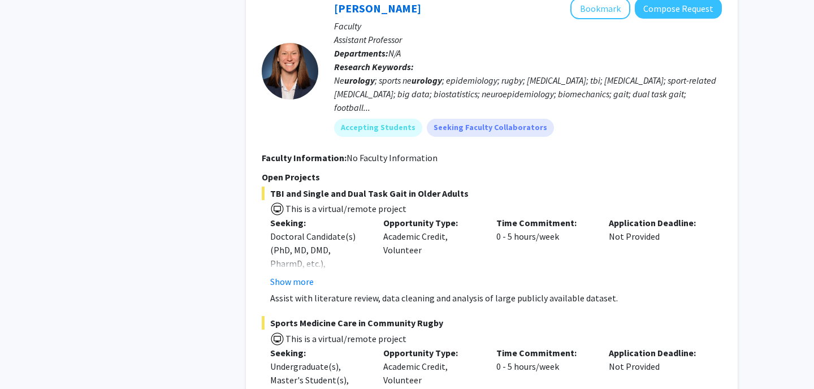
scroll to position [2056, 0]
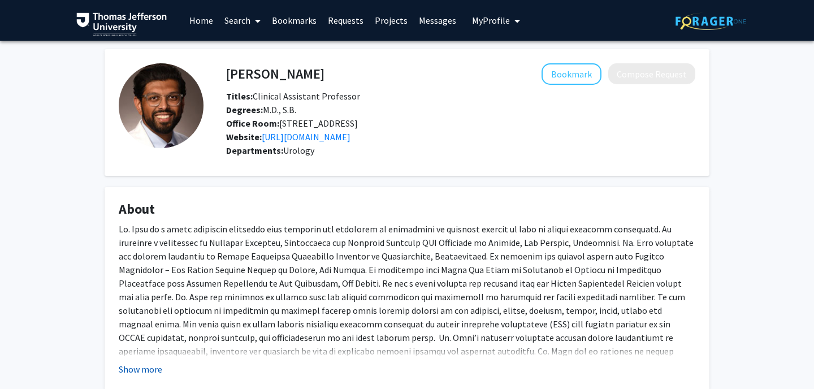
click at [140, 371] on button "Show more" at bounding box center [141, 369] width 44 height 14
